Goal: Information Seeking & Learning: Check status

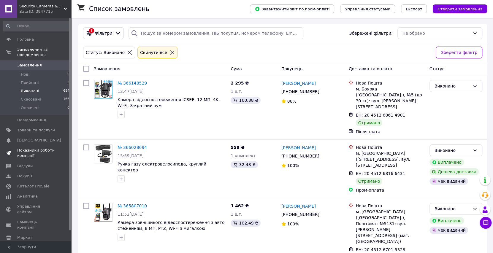
click at [28, 148] on span "Показники роботи компанії" at bounding box center [36, 153] width 38 height 11
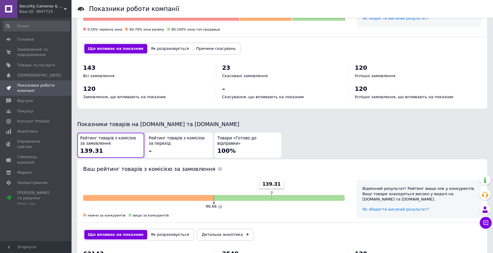
scroll to position [271, 0]
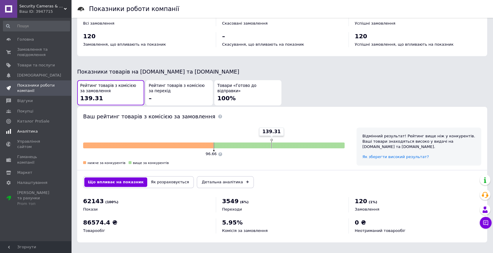
click at [18, 136] on link "Аналітика" at bounding box center [36, 132] width 73 height 10
